Goal: Navigation & Orientation: Find specific page/section

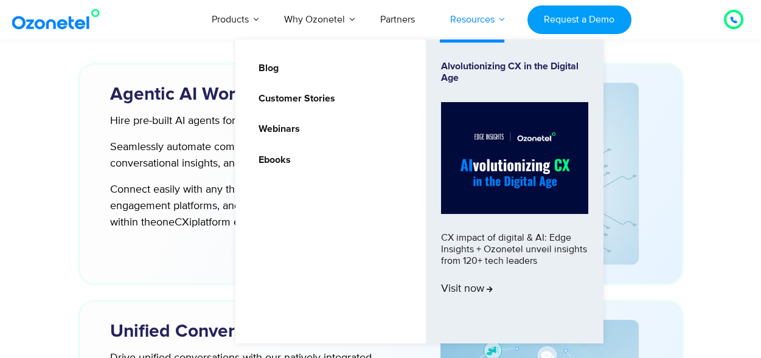
scroll to position [3050, 0]
click at [480, 13] on link "Resources" at bounding box center [472, 19] width 80 height 40
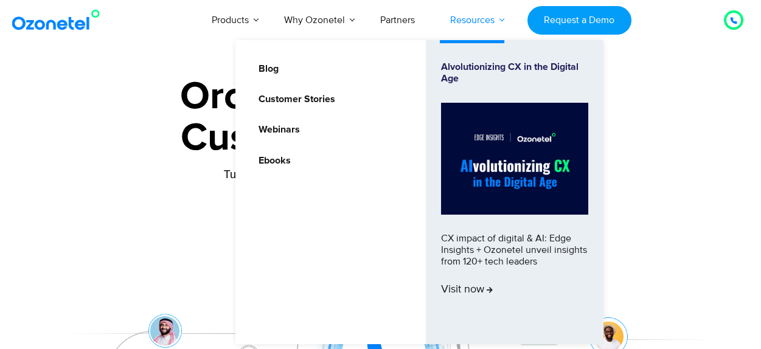
click at [504, 16] on link "Resources" at bounding box center [472, 20] width 80 height 40
